Goal: Task Accomplishment & Management: Use online tool/utility

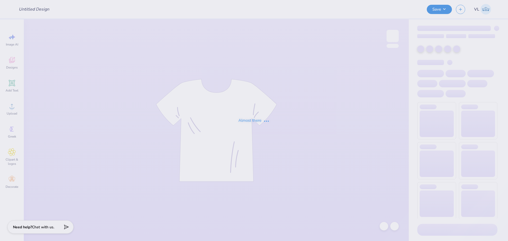
type input "DTD Monon Q-zips!"
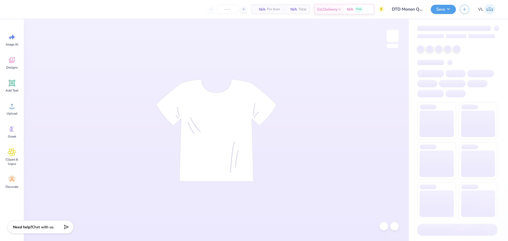
type input "60"
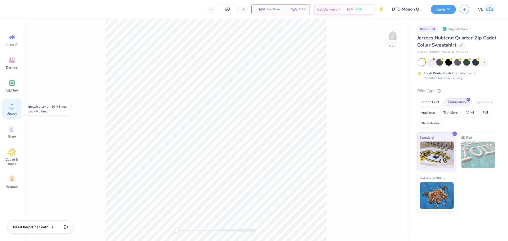
click at [11, 112] on span "Upload" at bounding box center [12, 113] width 11 height 4
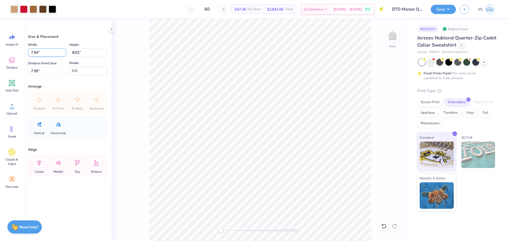
click at [44, 54] on input "7.94" at bounding box center [47, 52] width 38 height 8
type input "4.00"
type input "4.04"
type input "3"
click at [53, 67] on input "3.00" at bounding box center [47, 71] width 38 height 8
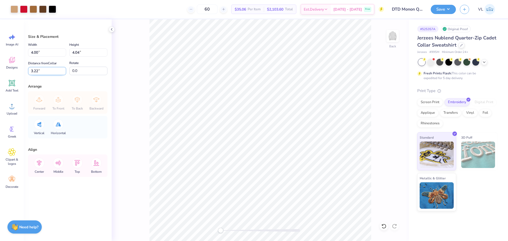
click at [44, 74] on input "3.22" at bounding box center [47, 71] width 38 height 8
type input "3"
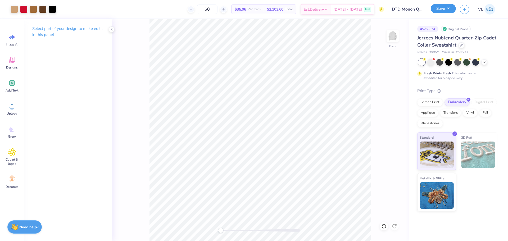
drag, startPoint x: 443, startPoint y: 10, endPoint x: 447, endPoint y: 12, distance: 4.4
click at [443, 10] on button "Save" at bounding box center [443, 8] width 25 height 9
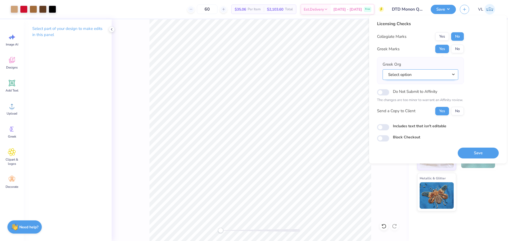
click at [423, 73] on button "Select option" at bounding box center [421, 74] width 76 height 11
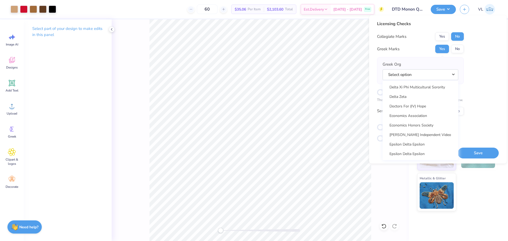
scroll to position [1377, 0]
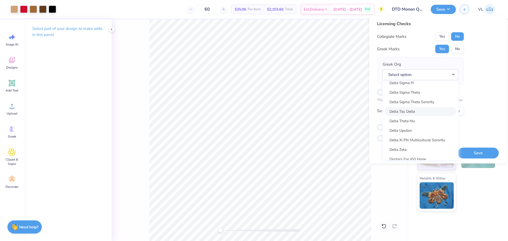
click at [402, 110] on link "Delta Tau Delta" at bounding box center [420, 111] width 71 height 9
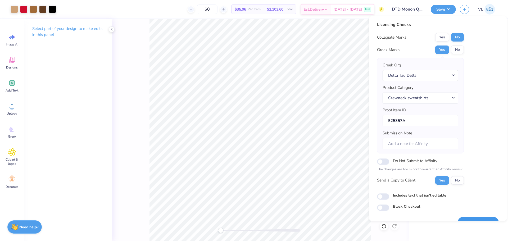
scroll to position [12, 0]
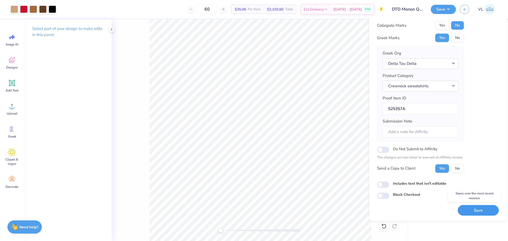
click at [472, 210] on button "Save" at bounding box center [478, 210] width 41 height 11
